Goal: Task Accomplishment & Management: Manage account settings

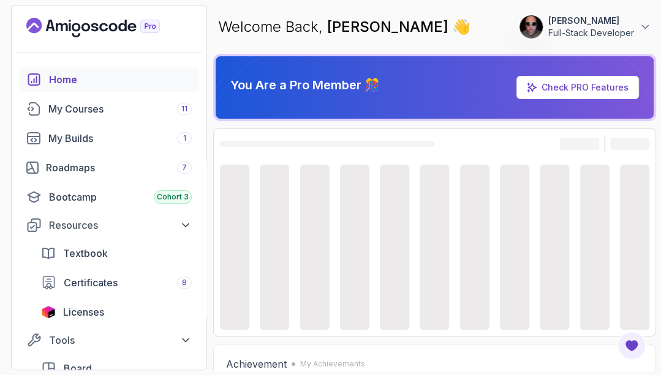
click at [313, 120] on div "You Are a Pro Member 🎊 Check PRO Features" at bounding box center [434, 87] width 443 height 67
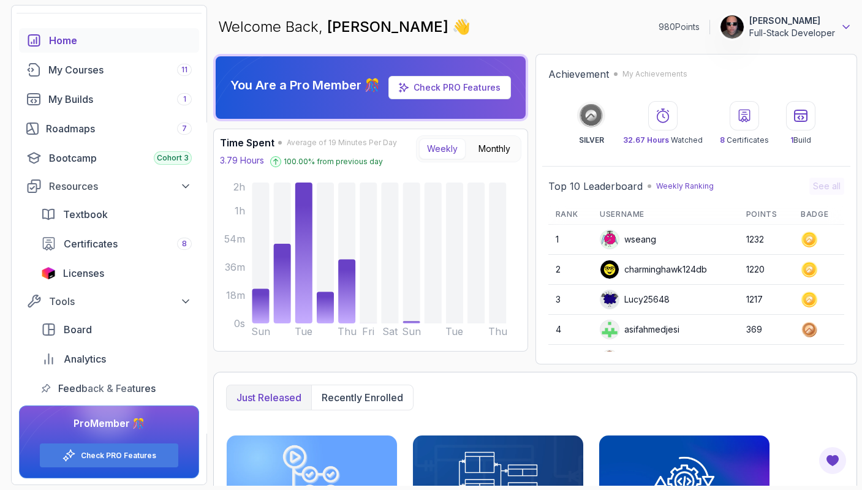
click at [660, 28] on icon at bounding box center [846, 27] width 12 height 12
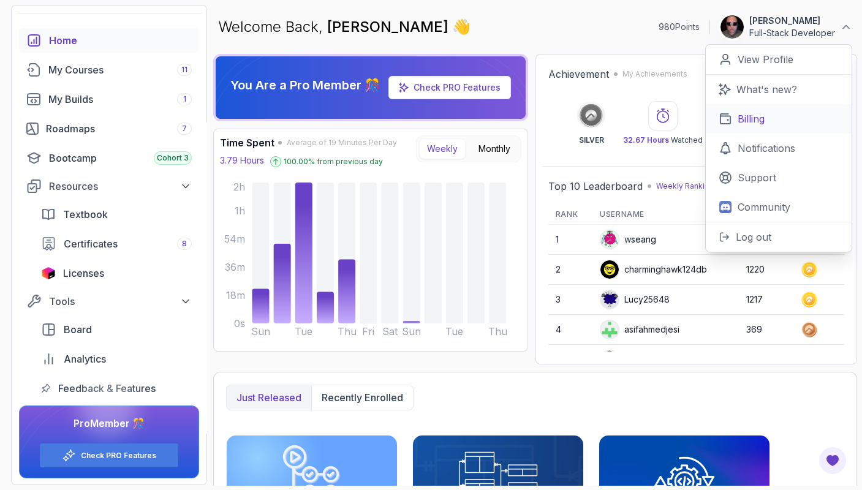
click at [660, 120] on p "Billing" at bounding box center [751, 118] width 27 height 15
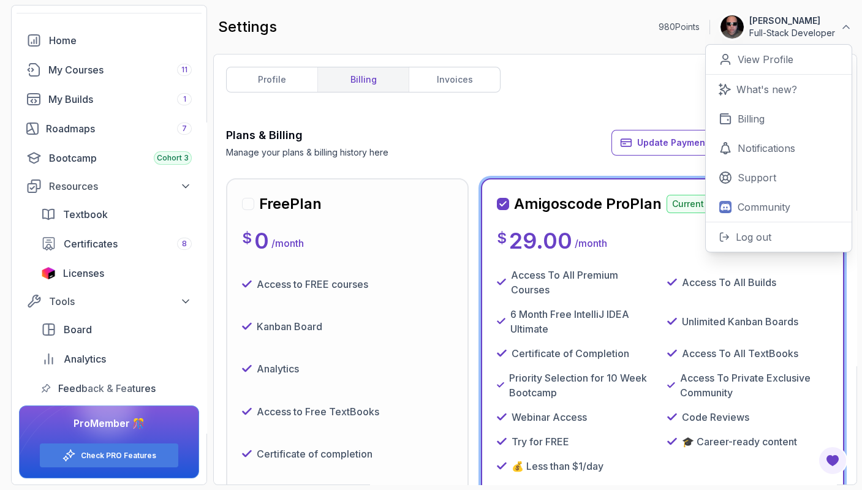
click at [481, 144] on div "Plans & Billing Manage your plans & billing history here Update Payment Details…" at bounding box center [535, 143] width 618 height 32
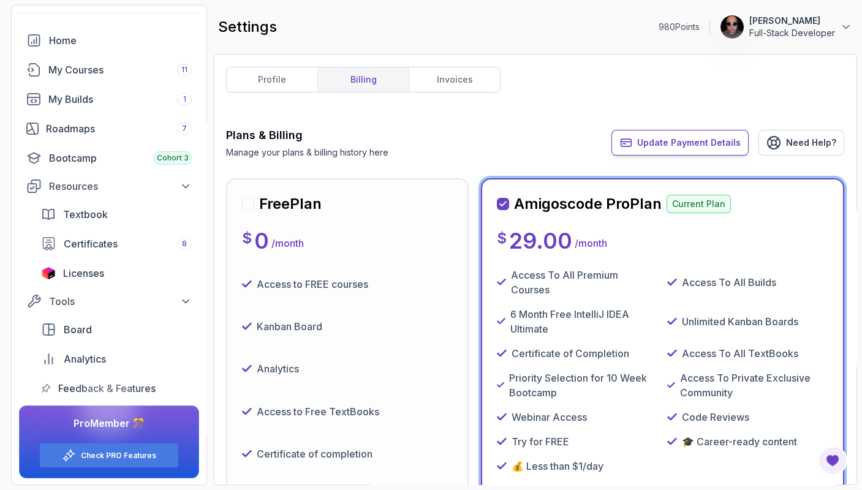
click at [660, 134] on button "Update Payment Details" at bounding box center [679, 143] width 137 height 26
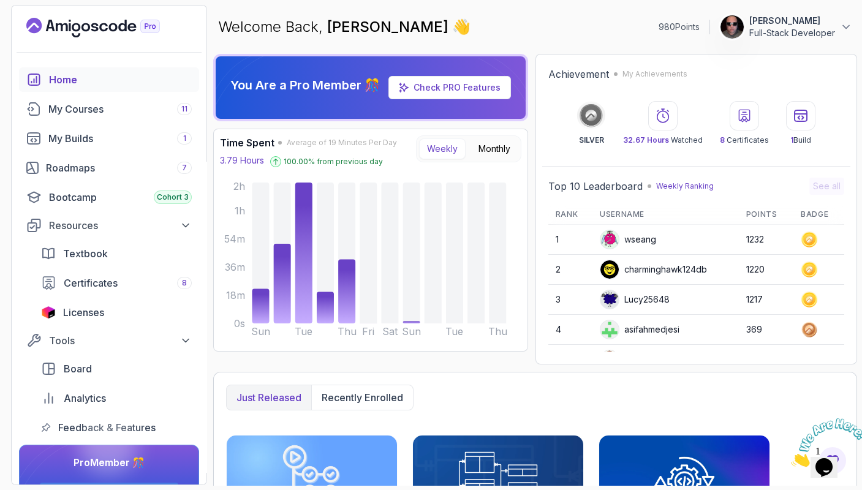
click at [834, 29] on p "Full-Stack Developer" at bounding box center [792, 33] width 86 height 12
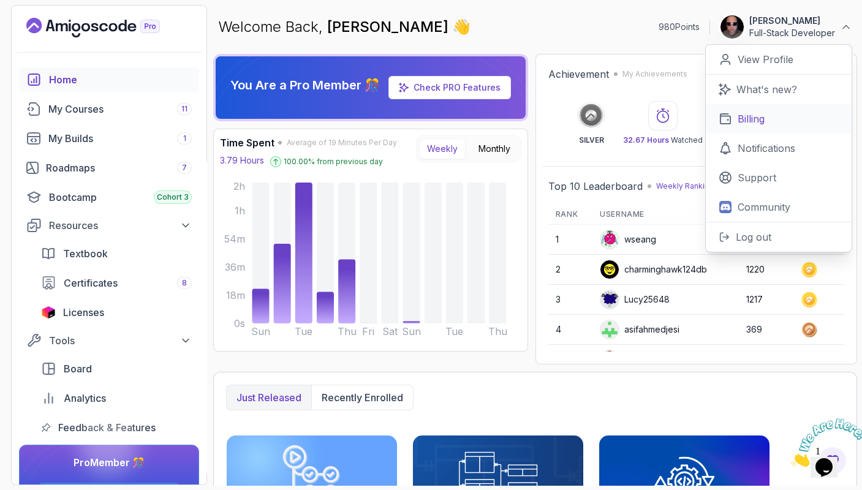
click at [761, 114] on p "Billing" at bounding box center [751, 118] width 27 height 15
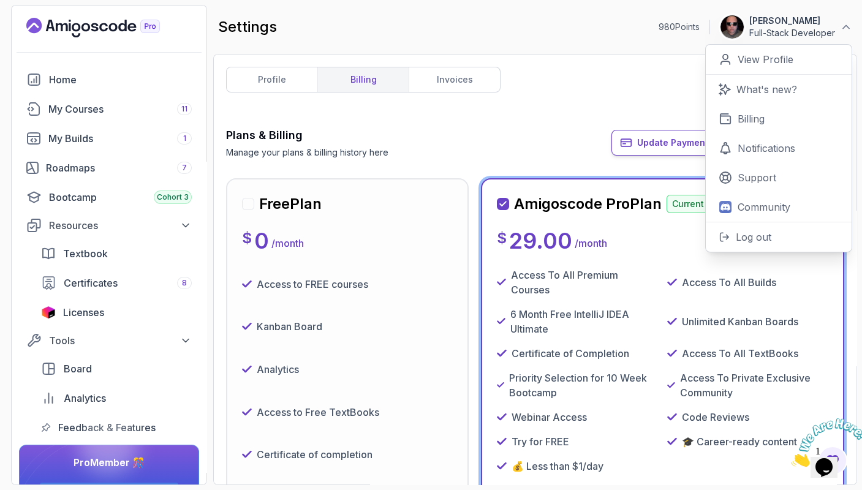
click at [641, 138] on button "Update Payment Details" at bounding box center [679, 143] width 137 height 26
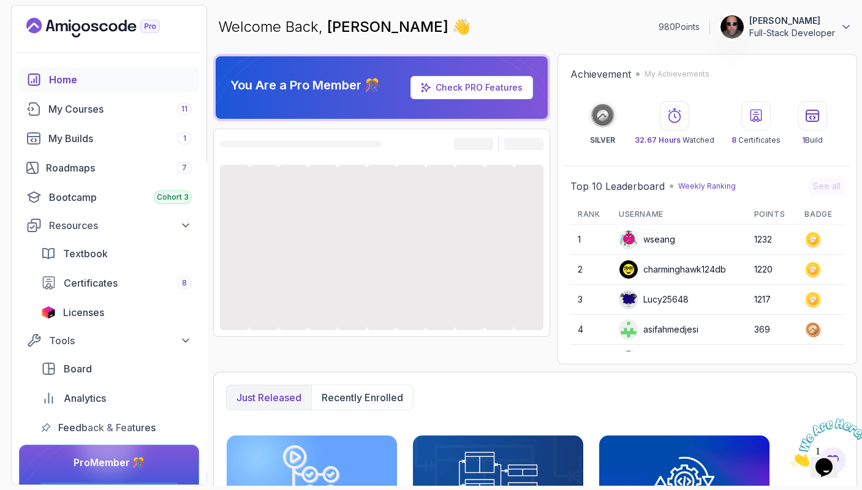
click at [846, 26] on icon at bounding box center [846, 27] width 12 height 12
